Goal: Task Accomplishment & Management: Manage account settings

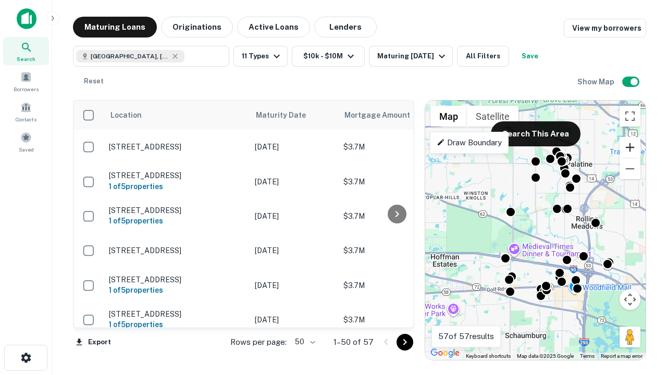
click at [630, 147] on button "Zoom in" at bounding box center [629, 147] width 21 height 21
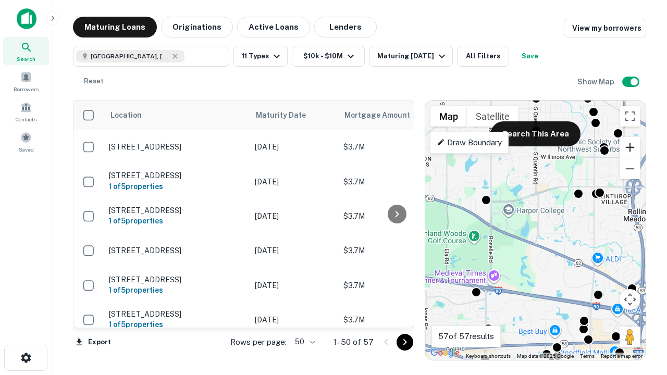
click at [630, 147] on button "Zoom in" at bounding box center [629, 147] width 21 height 21
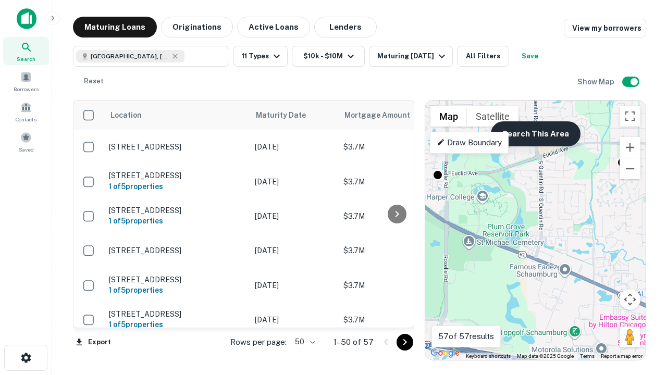
click at [535, 134] on button "Search This Area" at bounding box center [536, 133] width 90 height 25
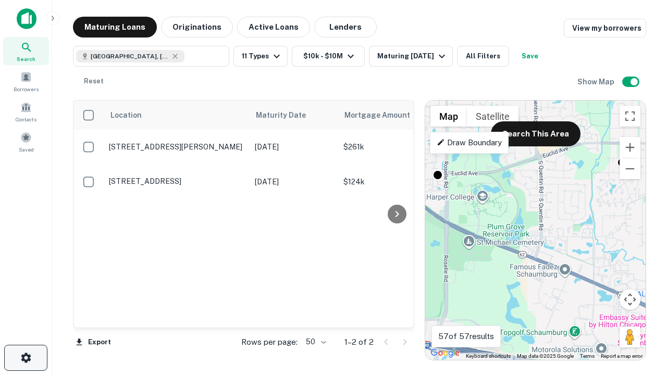
click at [26, 358] on icon "button" at bounding box center [26, 357] width 12 height 12
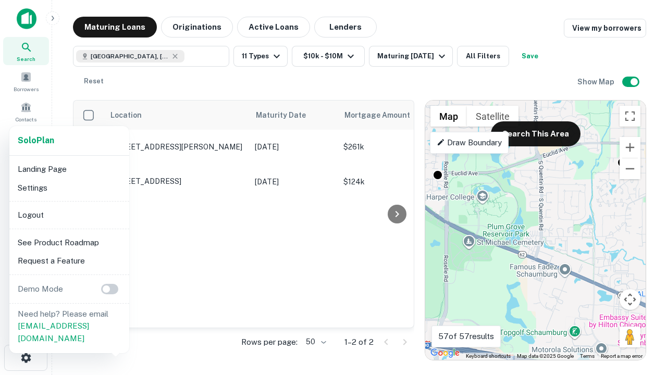
click at [69, 215] on li "Logout" at bounding box center [69, 215] width 111 height 19
